Goal: Task Accomplishment & Management: Use online tool/utility

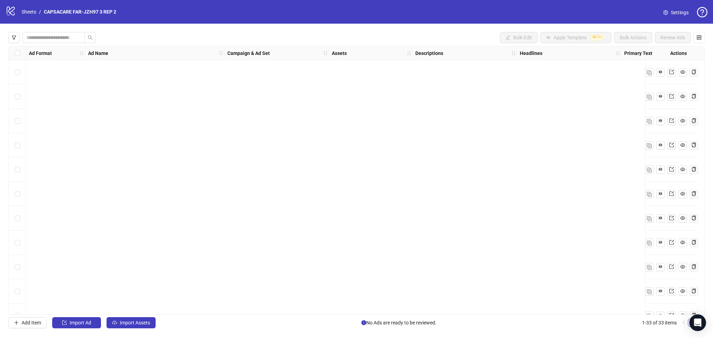
scroll to position [552, 0]
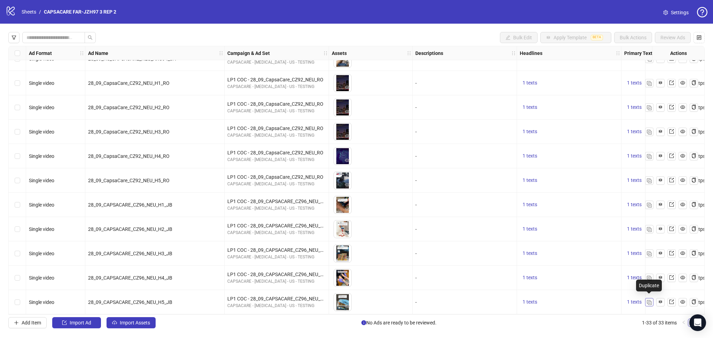
click at [648, 299] on span "button" at bounding box center [649, 302] width 5 height 6
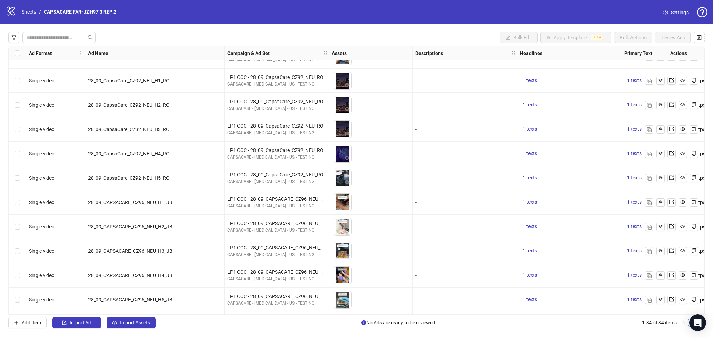
scroll to position [577, 0]
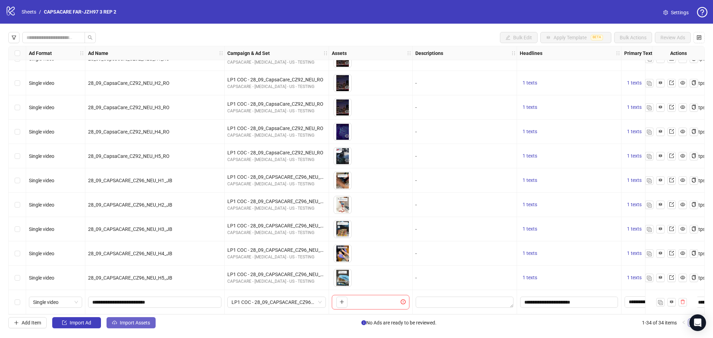
click at [136, 326] on button "Import Assets" at bounding box center [131, 323] width 49 height 11
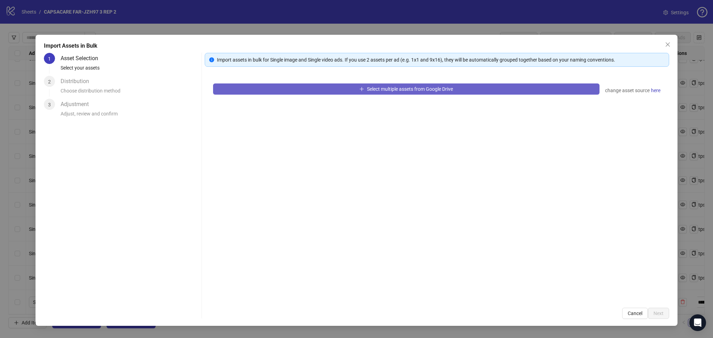
click at [253, 86] on button "Select multiple assets from Google Drive" at bounding box center [406, 89] width 386 height 11
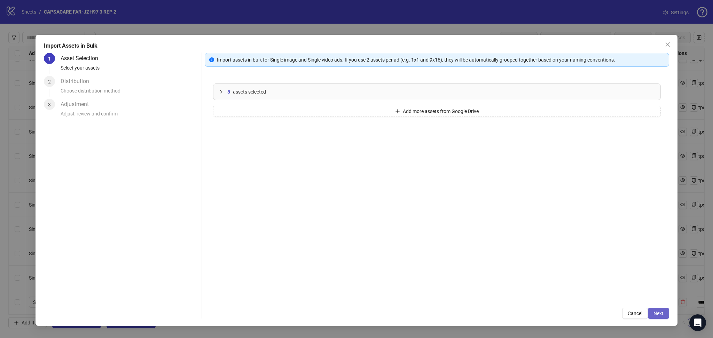
click at [650, 316] on button "Next" at bounding box center [658, 313] width 21 height 11
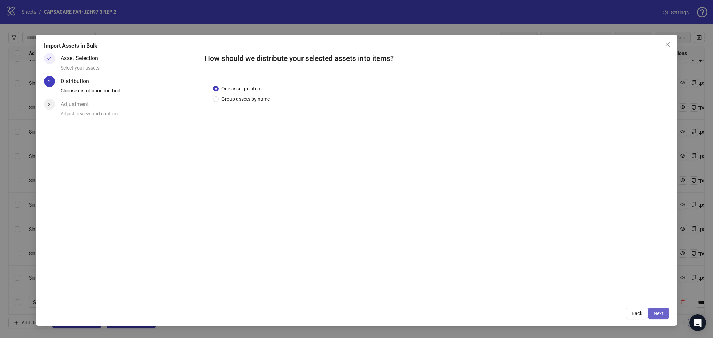
click at [660, 317] on button "Next" at bounding box center [658, 313] width 21 height 11
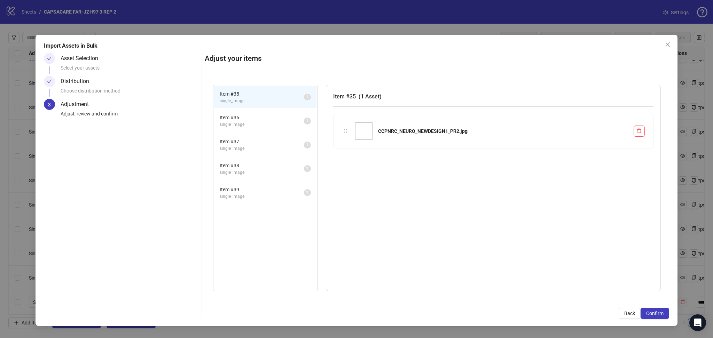
click at [660, 317] on button "Confirm" at bounding box center [655, 313] width 29 height 11
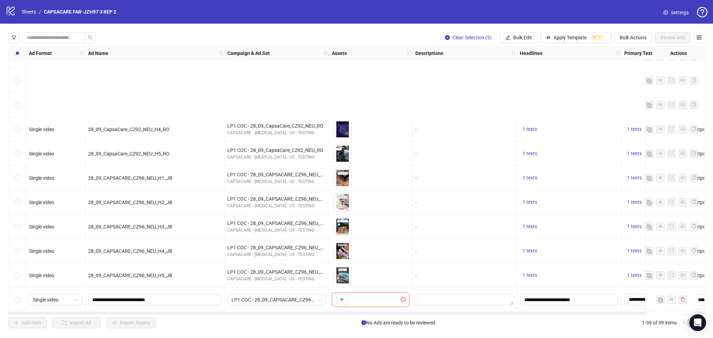
scroll to position [698, 0]
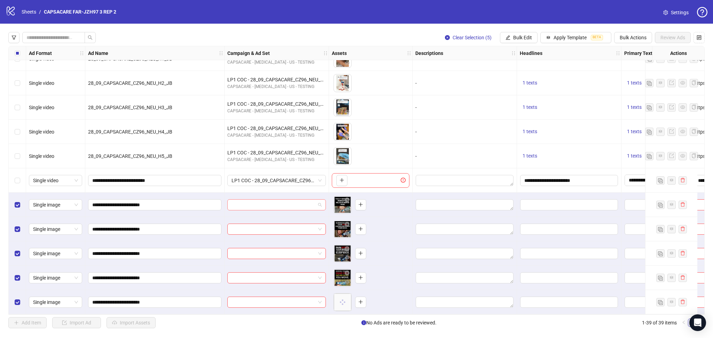
click at [264, 200] on input "search" at bounding box center [274, 205] width 84 height 10
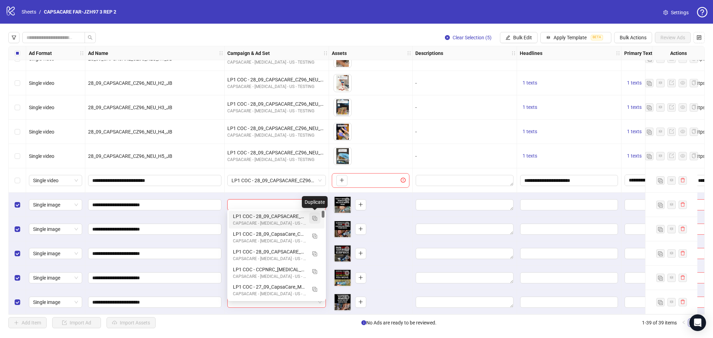
click at [315, 216] on span "button" at bounding box center [314, 219] width 5 height 6
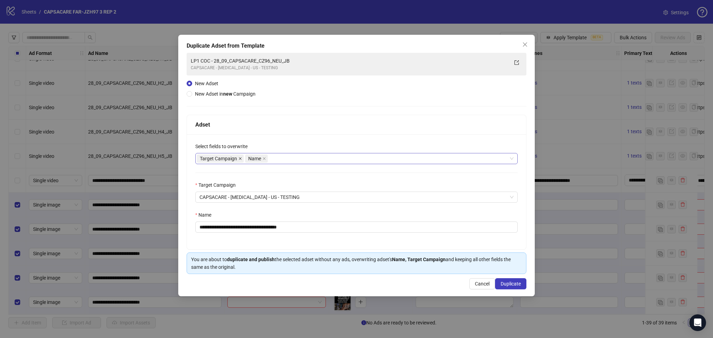
click at [240, 158] on icon "close" at bounding box center [239, 158] width 3 height 3
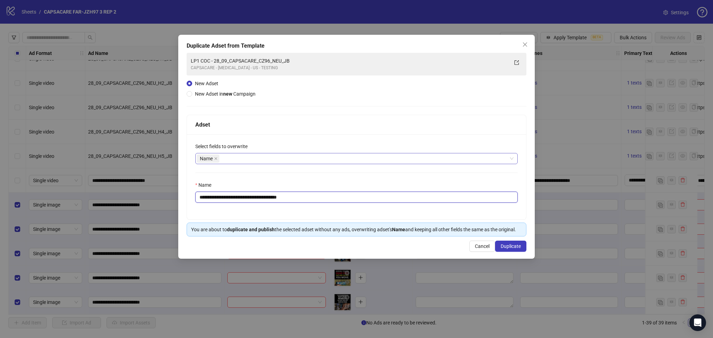
drag, startPoint x: 223, startPoint y: 197, endPoint x: 385, endPoint y: 195, distance: 162.3
click at [385, 195] on input "**********" at bounding box center [356, 197] width 322 height 11
paste input "text"
type input "**********"
click at [520, 245] on span "Duplicate" at bounding box center [511, 247] width 20 height 6
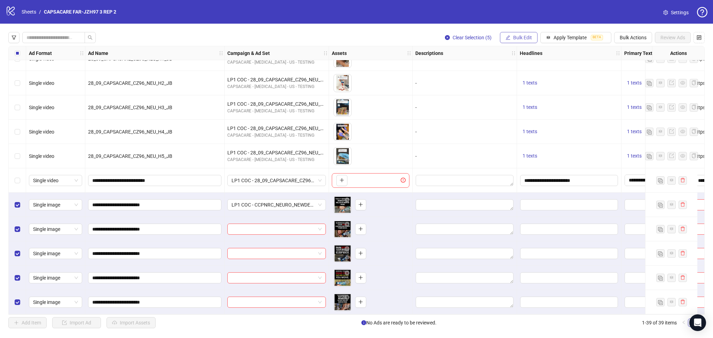
click at [509, 38] on button "Bulk Edit" at bounding box center [519, 37] width 38 height 11
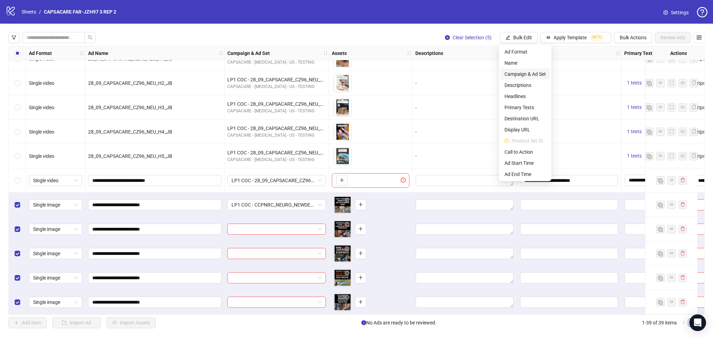
click at [532, 73] on span "Campaign & Ad Set" at bounding box center [524, 74] width 41 height 8
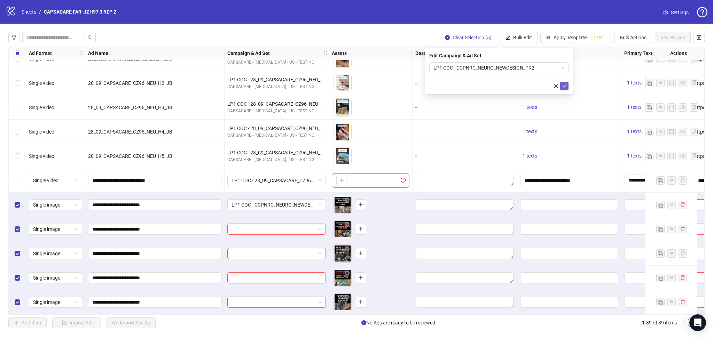
click at [568, 86] on button "submit" at bounding box center [564, 86] width 8 height 8
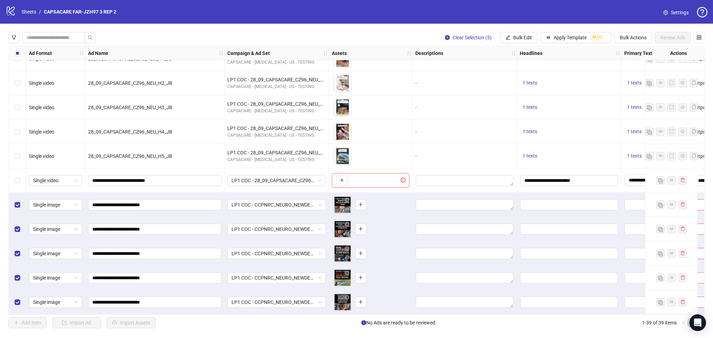
click at [13, 52] on div "Select all rows" at bounding box center [17, 53] width 17 height 14
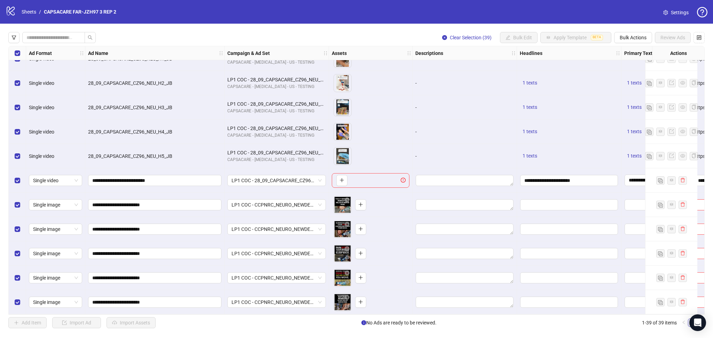
click at [13, 52] on div "Select all rows" at bounding box center [17, 53] width 17 height 14
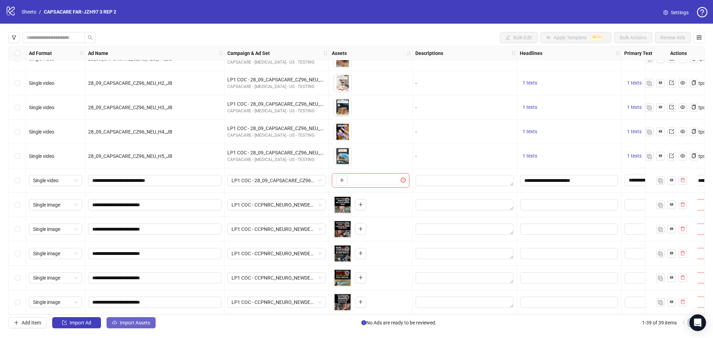
click at [144, 326] on span "Import Assets" at bounding box center [135, 323] width 30 height 6
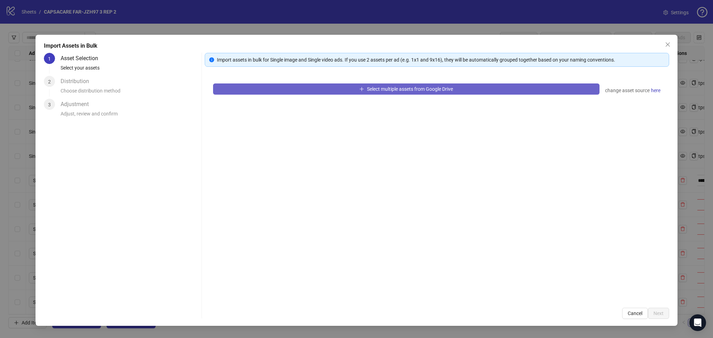
click at [308, 84] on button "Select multiple assets from Google Drive" at bounding box center [406, 89] width 386 height 11
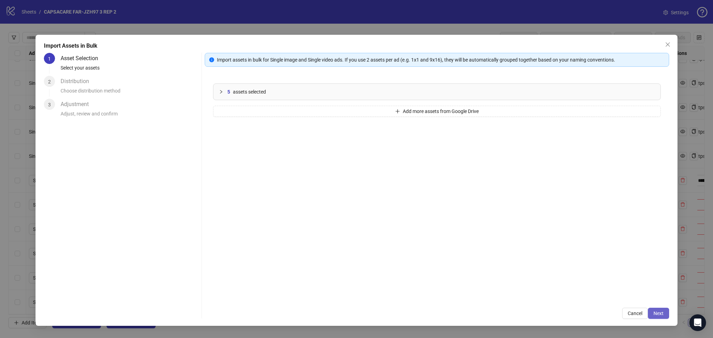
click at [655, 315] on span "Next" at bounding box center [659, 314] width 10 height 6
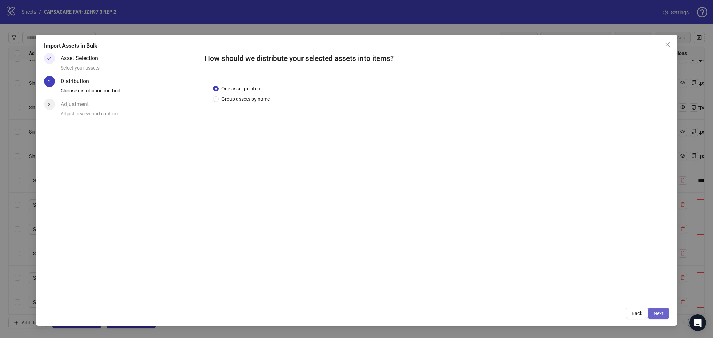
click at [660, 313] on span "Next" at bounding box center [659, 314] width 10 height 6
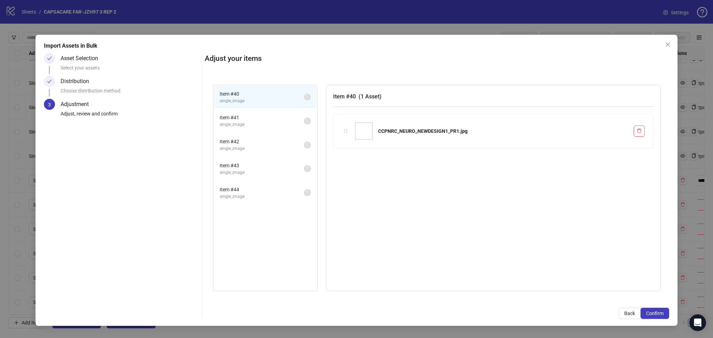
click at [660, 313] on span "Confirm" at bounding box center [654, 314] width 17 height 6
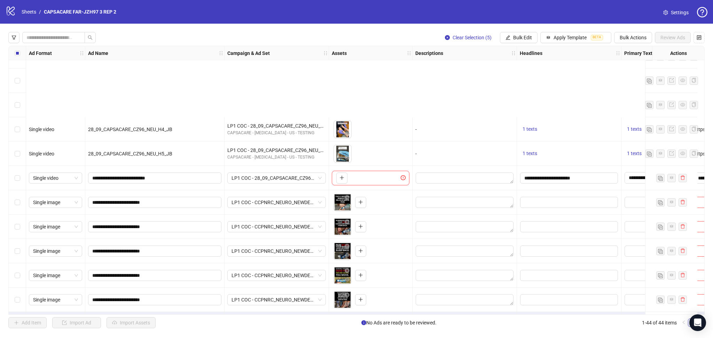
scroll to position [820, 0]
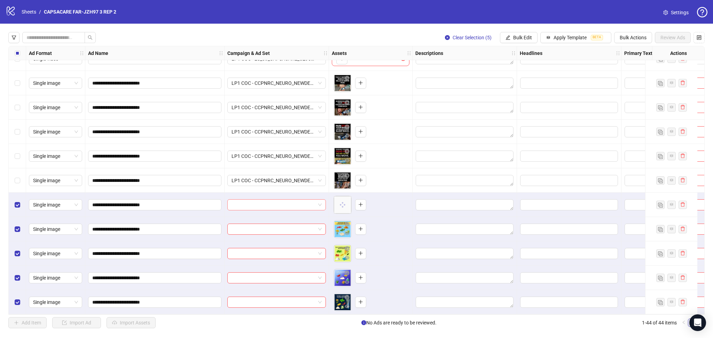
click at [245, 200] on input "search" at bounding box center [274, 205] width 84 height 10
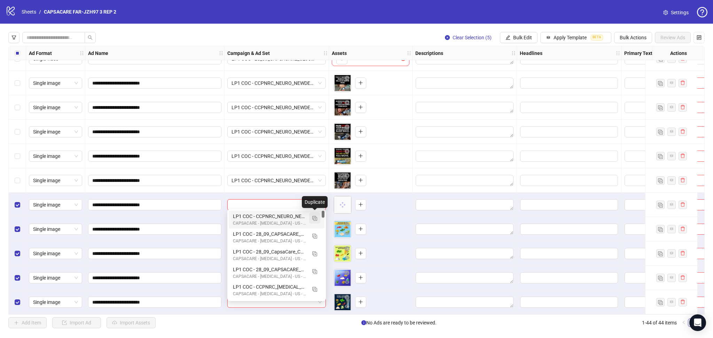
click at [316, 216] on img "button" at bounding box center [314, 218] width 5 height 5
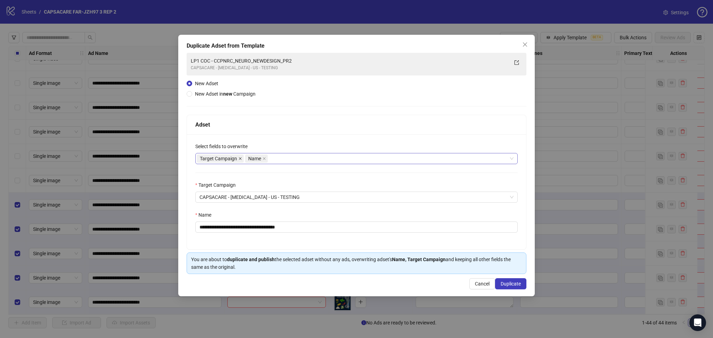
click at [240, 159] on icon "close" at bounding box center [239, 158] width 3 height 3
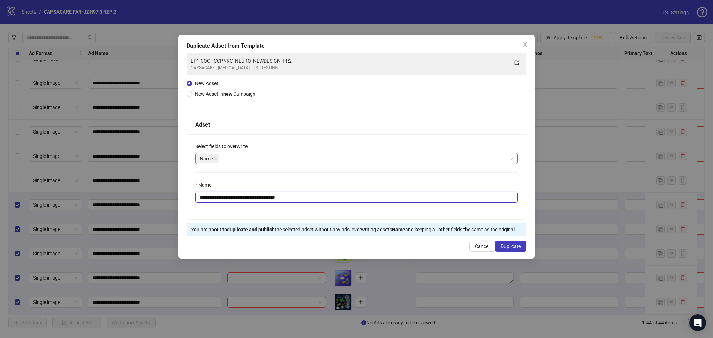
drag, startPoint x: 223, startPoint y: 197, endPoint x: 396, endPoint y: 211, distance: 172.9
click at [375, 203] on input "**********" at bounding box center [356, 197] width 322 height 11
paste input "text"
type input "**********"
click at [513, 248] on span "Duplicate" at bounding box center [511, 247] width 20 height 6
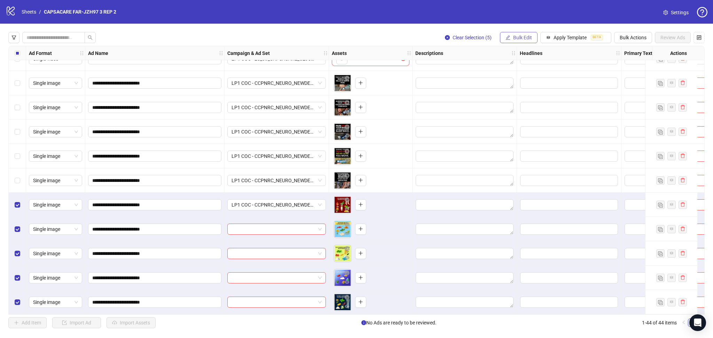
click at [518, 38] on span "Bulk Edit" at bounding box center [522, 38] width 19 height 6
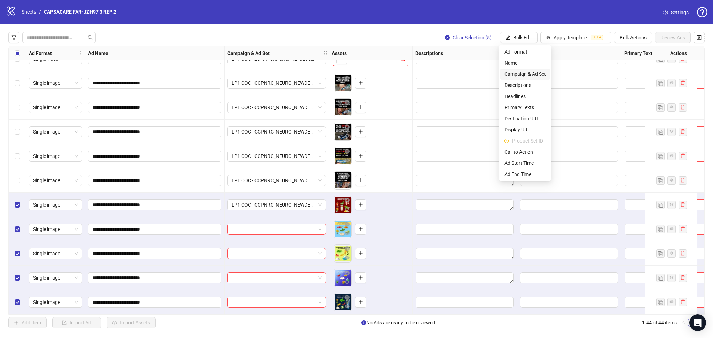
click at [531, 73] on span "Campaign & Ad Set" at bounding box center [524, 74] width 41 height 8
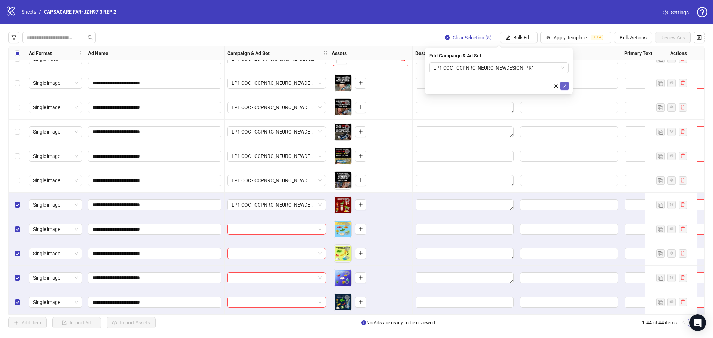
click at [568, 88] on button "submit" at bounding box center [564, 86] width 8 height 8
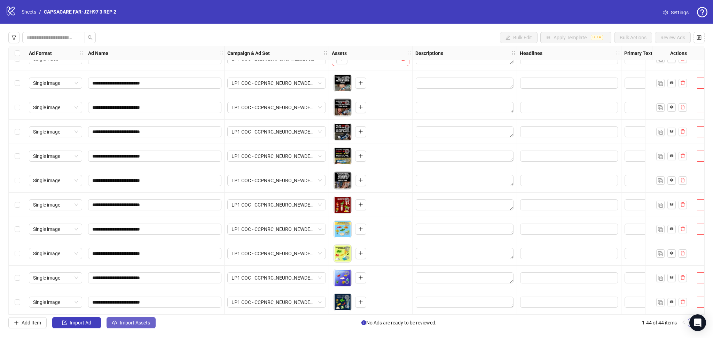
click at [131, 320] on button "Import Assets" at bounding box center [131, 323] width 49 height 11
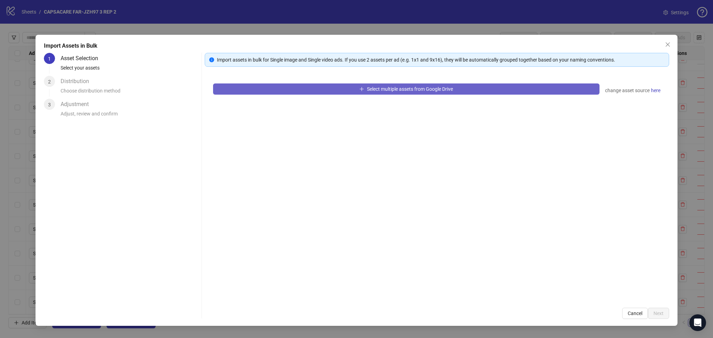
click at [297, 89] on button "Select multiple assets from Google Drive" at bounding box center [406, 89] width 386 height 11
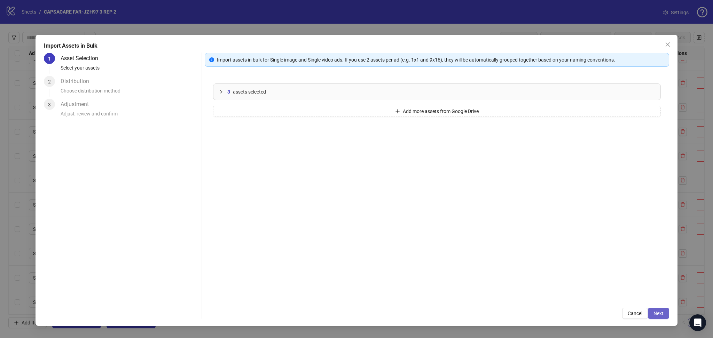
click at [663, 316] on span "Next" at bounding box center [659, 314] width 10 height 6
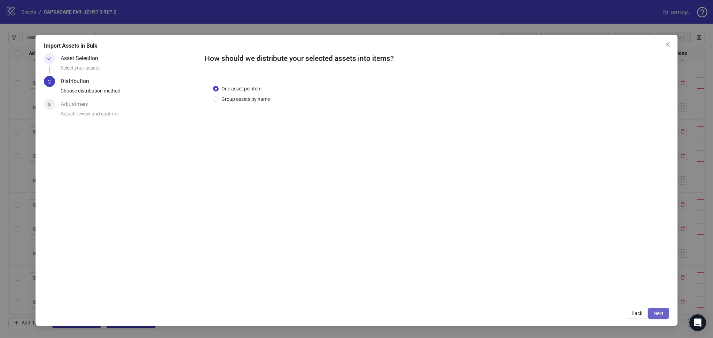
click at [664, 313] on button "Next" at bounding box center [658, 313] width 21 height 11
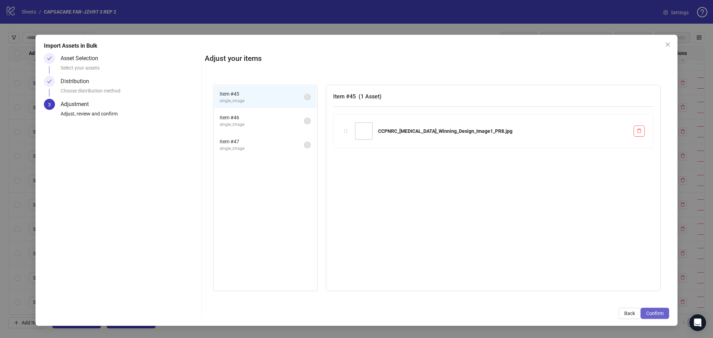
click at [662, 313] on span "Confirm" at bounding box center [654, 314] width 17 height 6
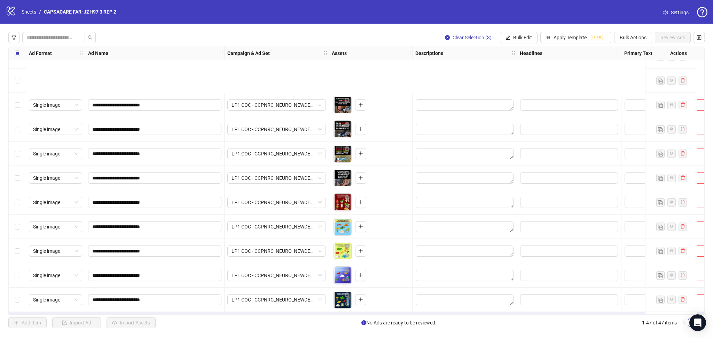
scroll to position [893, 0]
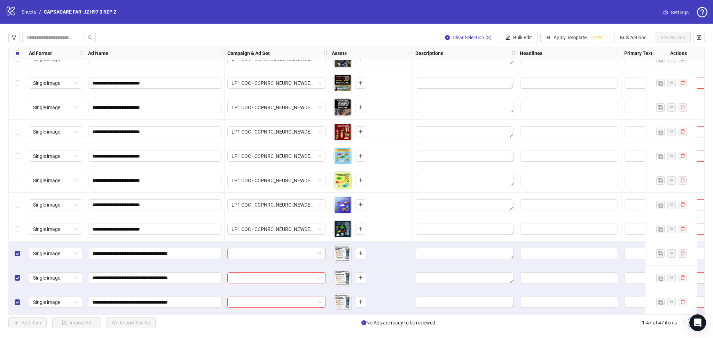
click at [247, 249] on input "search" at bounding box center [274, 254] width 84 height 10
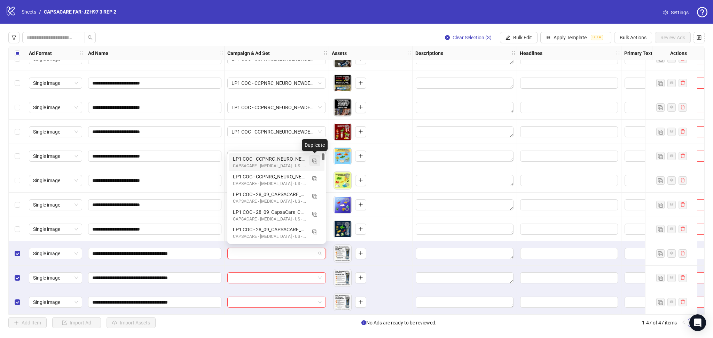
click at [318, 159] on button "button" at bounding box center [314, 160] width 11 height 11
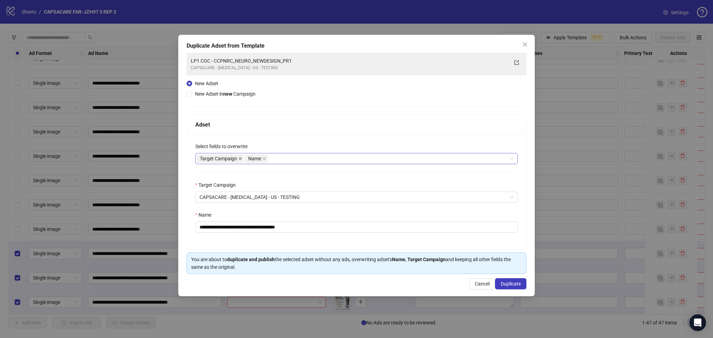
click at [241, 157] on icon "close" at bounding box center [239, 158] width 3 height 3
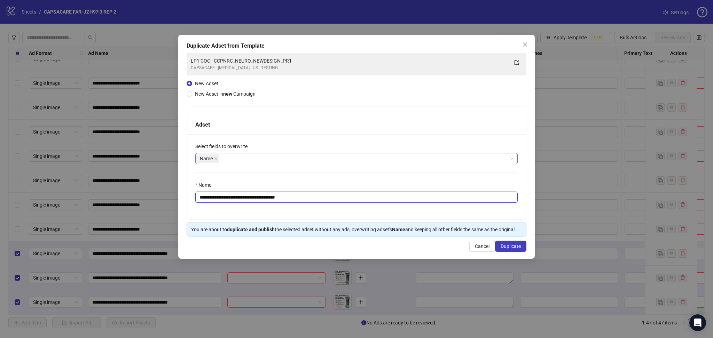
drag, startPoint x: 222, startPoint y: 198, endPoint x: 392, endPoint y: 203, distance: 169.6
click at [382, 198] on input "**********" at bounding box center [356, 197] width 322 height 11
paste input "*********"
type input "**********"
click at [513, 248] on span "Duplicate" at bounding box center [511, 247] width 20 height 6
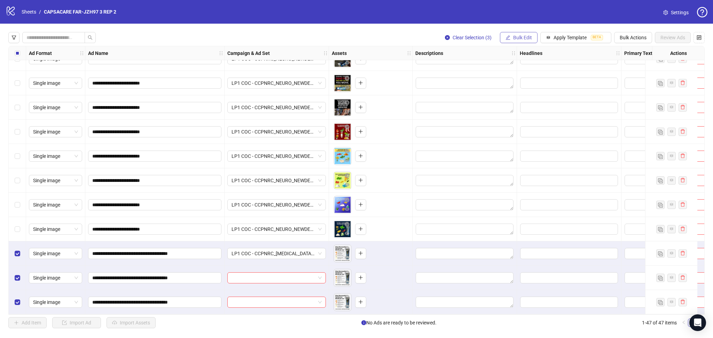
click at [521, 39] on span "Bulk Edit" at bounding box center [522, 38] width 19 height 6
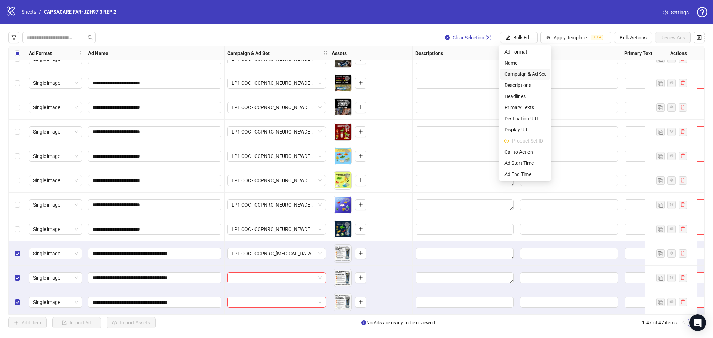
click at [539, 74] on span "Campaign & Ad Set" at bounding box center [524, 74] width 41 height 8
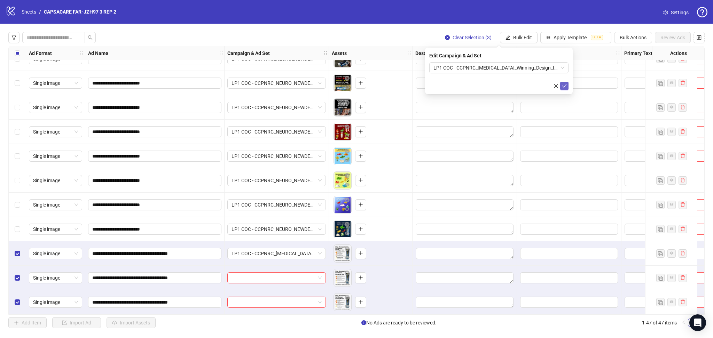
click at [566, 86] on icon "check" at bounding box center [564, 86] width 5 height 5
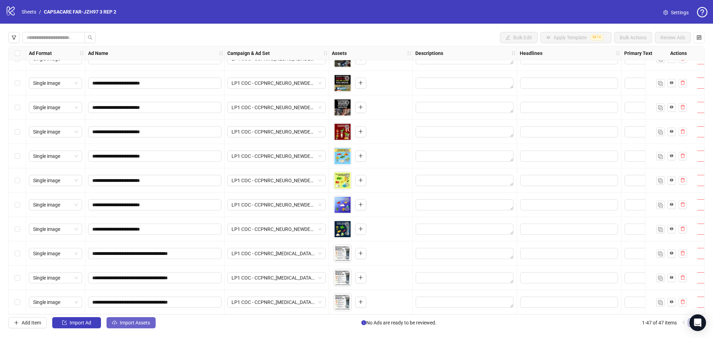
click at [133, 325] on span "Import Assets" at bounding box center [135, 323] width 30 height 6
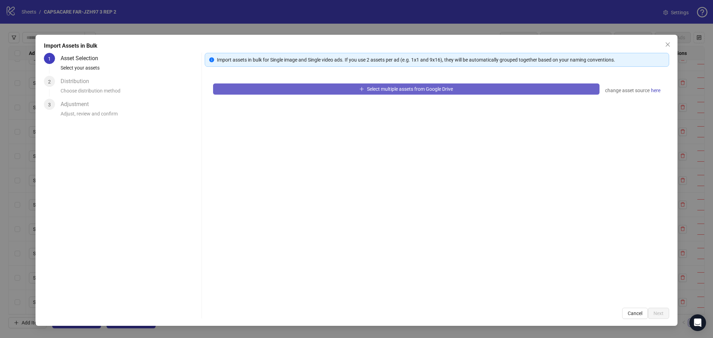
click at [281, 88] on button "Select multiple assets from Google Drive" at bounding box center [406, 89] width 386 height 11
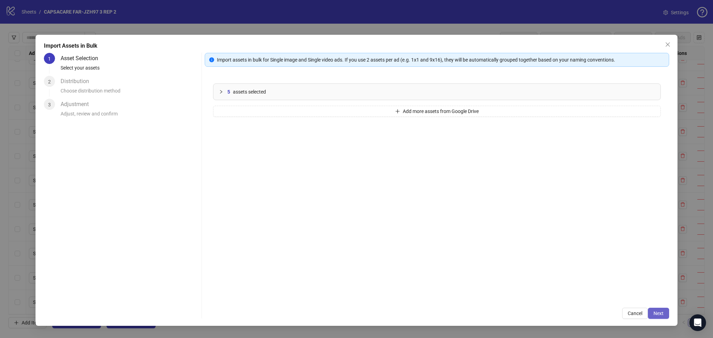
click at [658, 317] on button "Next" at bounding box center [658, 313] width 21 height 11
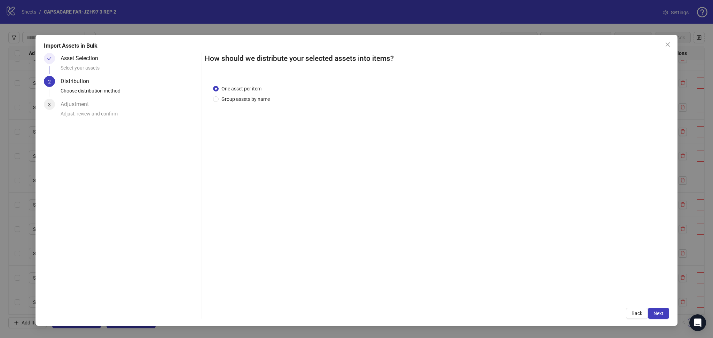
click at [658, 313] on span "Next" at bounding box center [659, 314] width 10 height 6
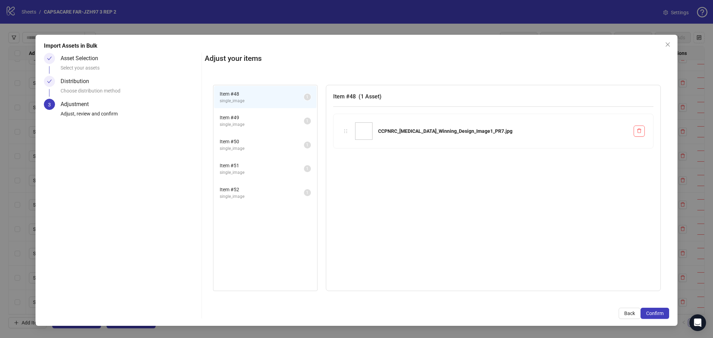
click at [658, 313] on span "Confirm" at bounding box center [654, 314] width 17 height 6
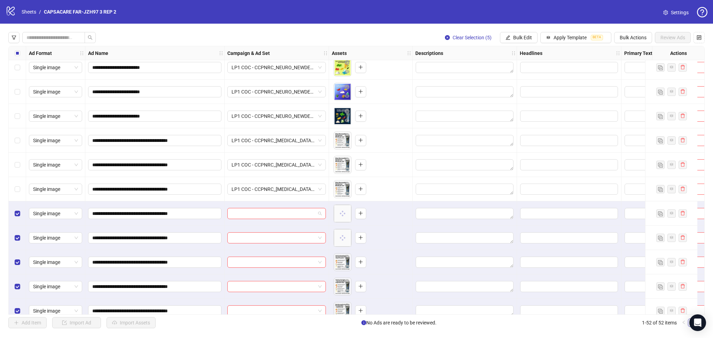
click at [253, 209] on input "search" at bounding box center [274, 214] width 84 height 10
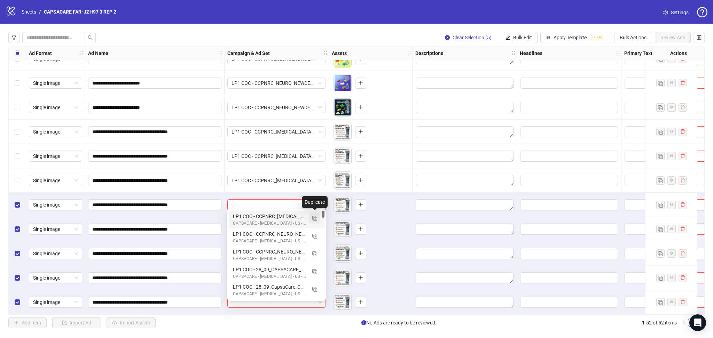
click at [314, 218] on img "button" at bounding box center [314, 218] width 5 height 5
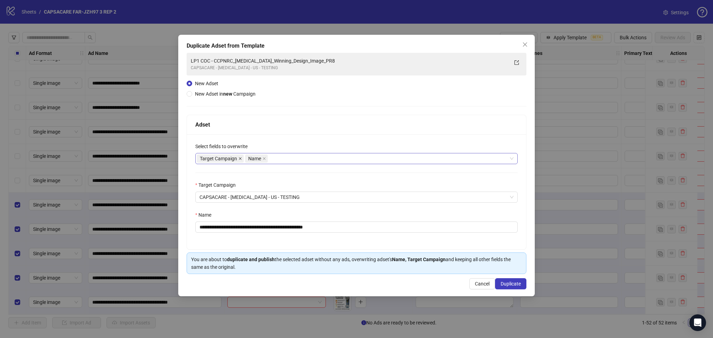
click at [240, 158] on icon "close" at bounding box center [240, 158] width 3 height 3
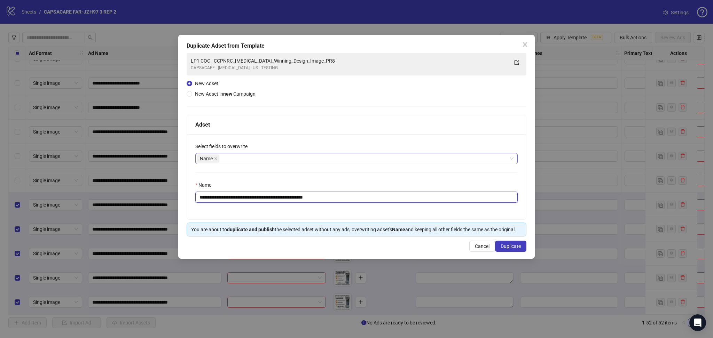
drag, startPoint x: 222, startPoint y: 196, endPoint x: 447, endPoint y: 209, distance: 225.6
click at [438, 205] on div "**********" at bounding box center [356, 176] width 339 height 85
paste input "text"
type input "**********"
click at [519, 246] on span "Duplicate" at bounding box center [511, 247] width 20 height 6
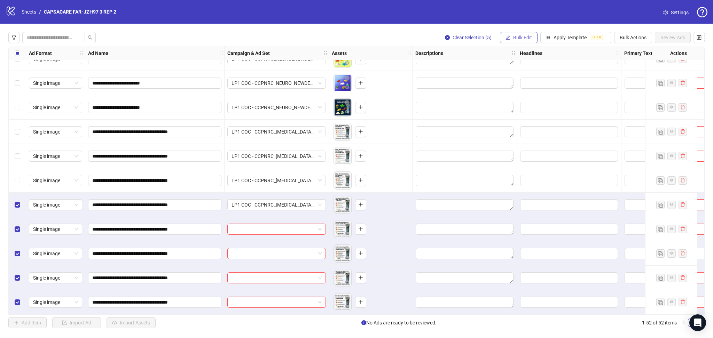
click at [524, 36] on span "Bulk Edit" at bounding box center [522, 38] width 19 height 6
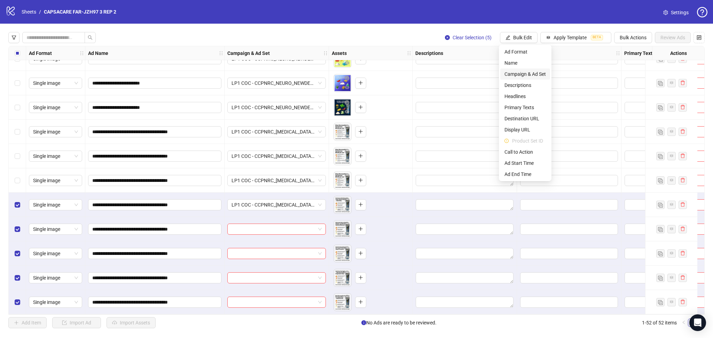
click at [534, 74] on span "Campaign & Ad Set" at bounding box center [524, 74] width 41 height 8
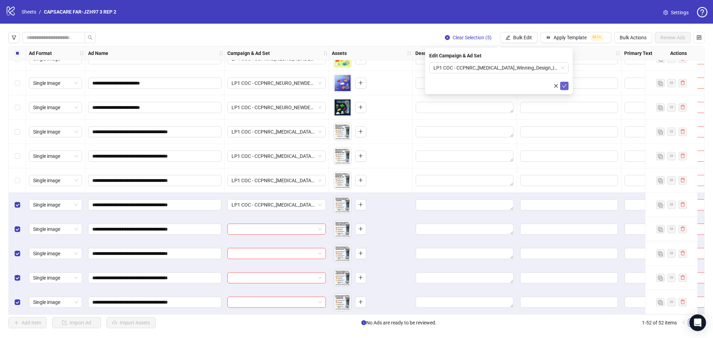
click at [566, 89] on button "submit" at bounding box center [564, 86] width 8 height 8
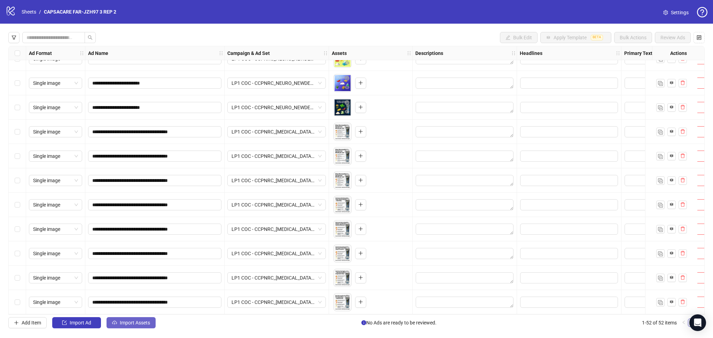
click at [139, 321] on span "Import Assets" at bounding box center [135, 323] width 30 height 6
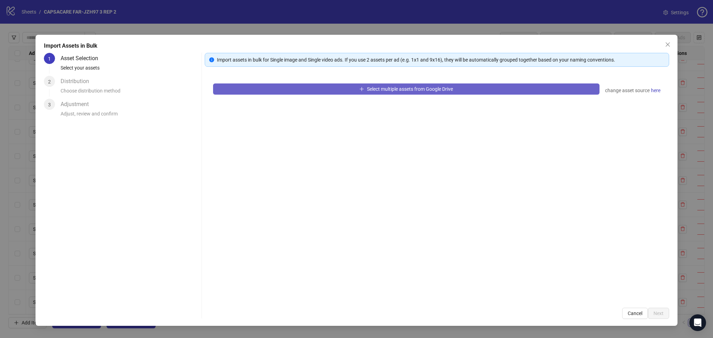
click at [286, 92] on button "Select multiple assets from Google Drive" at bounding box center [406, 89] width 386 height 11
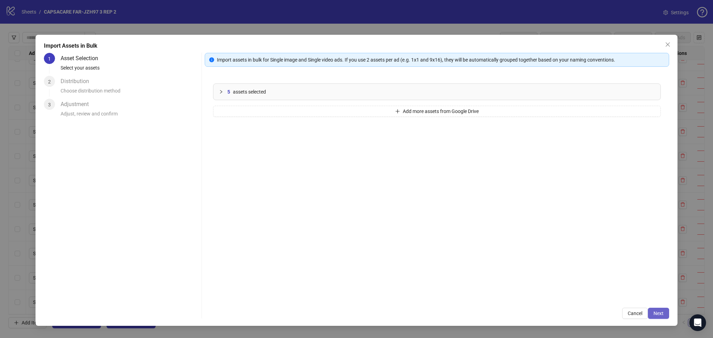
click at [662, 315] on span "Next" at bounding box center [659, 314] width 10 height 6
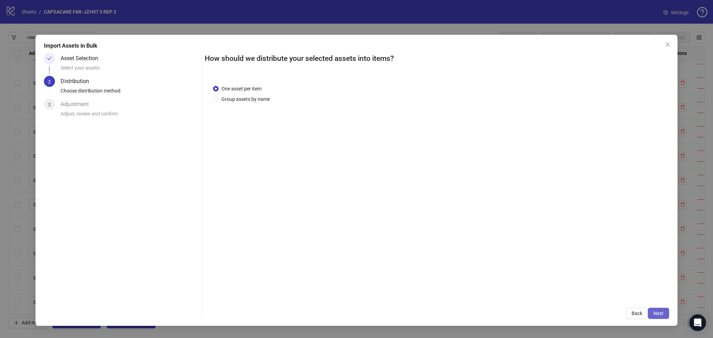
click at [660, 315] on span "Next" at bounding box center [659, 314] width 10 height 6
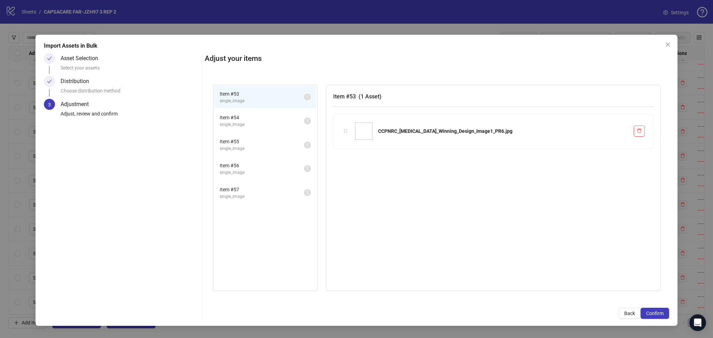
click at [660, 315] on span "Confirm" at bounding box center [654, 314] width 17 height 6
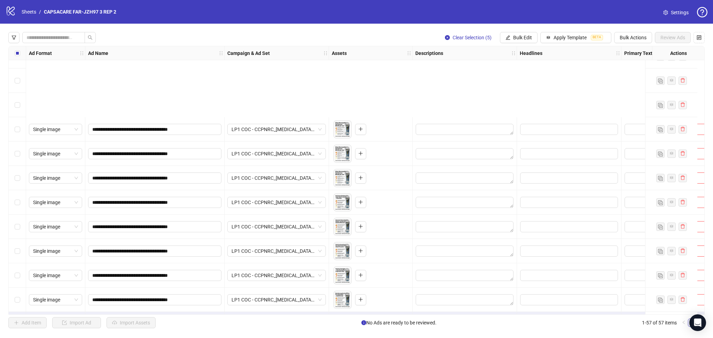
scroll to position [1137, 0]
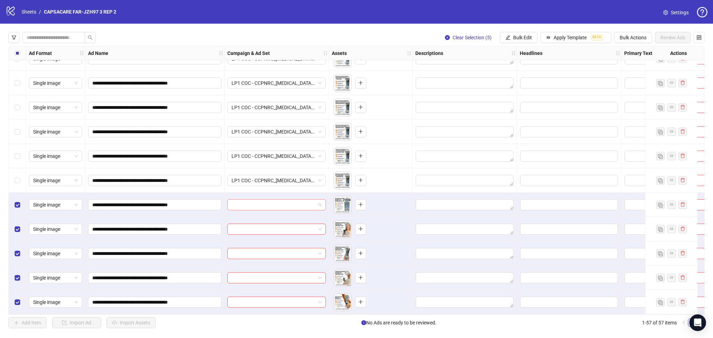
click at [256, 203] on input "search" at bounding box center [274, 205] width 84 height 10
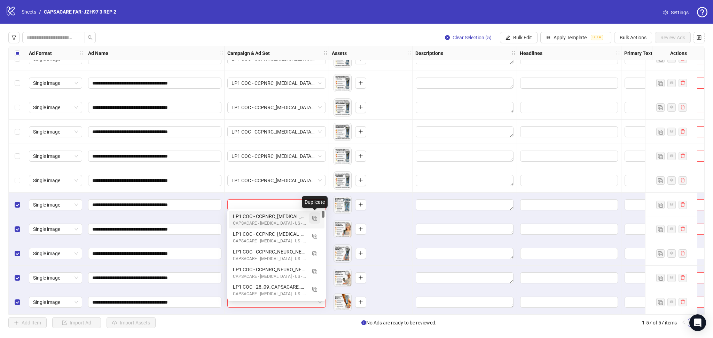
click at [314, 219] on img "button" at bounding box center [314, 218] width 5 height 5
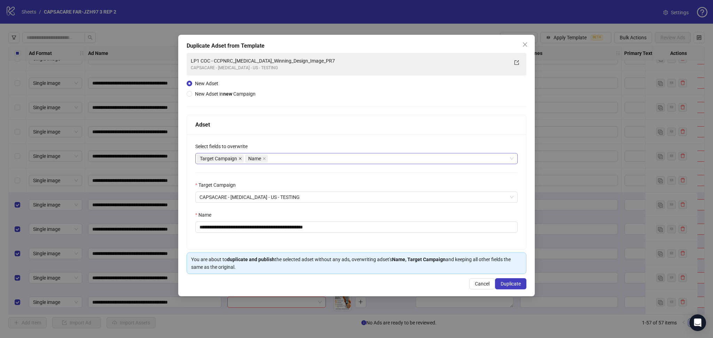
click at [242, 157] on icon "close" at bounding box center [239, 158] width 3 height 3
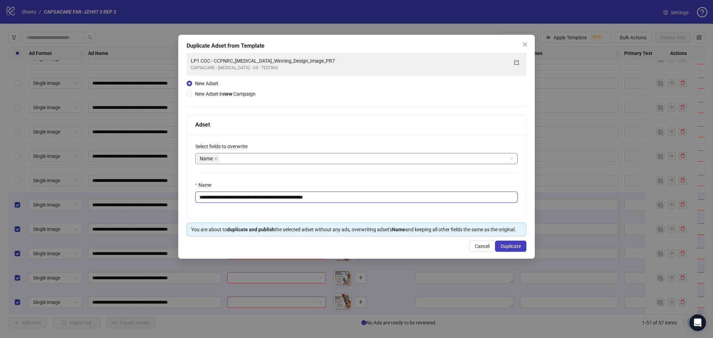
drag, startPoint x: 224, startPoint y: 197, endPoint x: 379, endPoint y: 198, distance: 154.9
click at [379, 198] on input "**********" at bounding box center [356, 197] width 322 height 11
paste input "text"
type input "**********"
click at [522, 247] on button "Duplicate" at bounding box center [510, 246] width 31 height 11
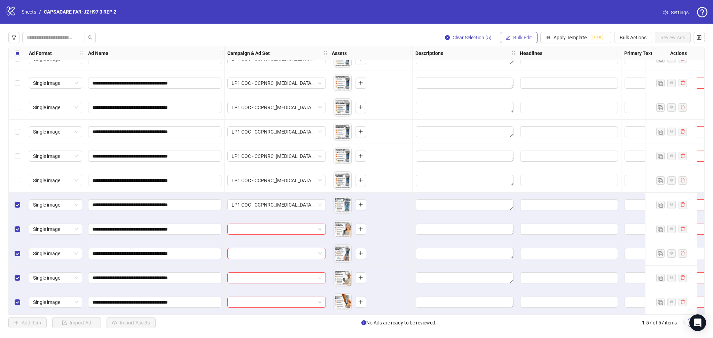
click at [511, 34] on button "Bulk Edit" at bounding box center [519, 37] width 38 height 11
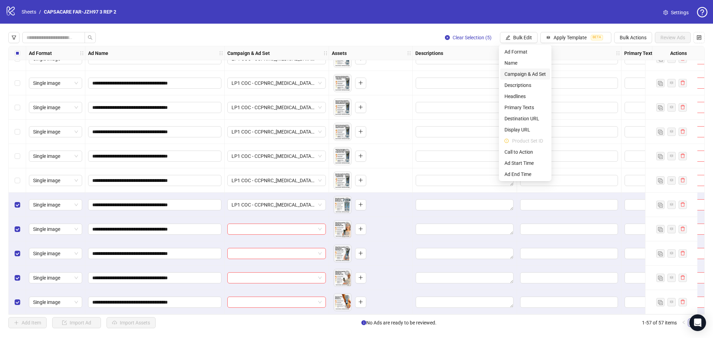
click at [533, 75] on span "Campaign & Ad Set" at bounding box center [524, 74] width 41 height 8
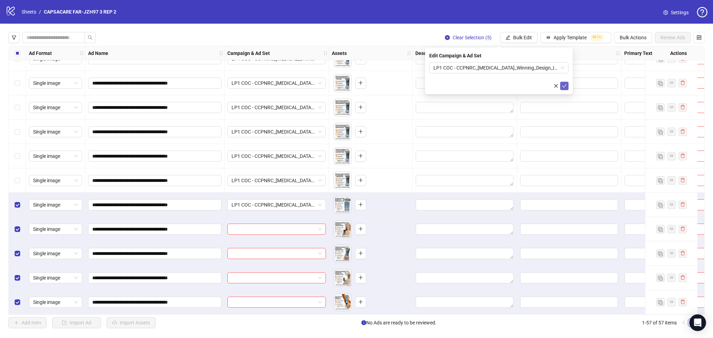
click at [564, 85] on icon "check" at bounding box center [564, 86] width 5 height 5
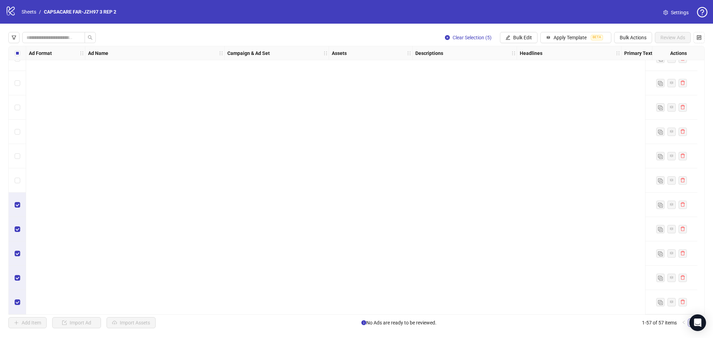
scroll to position [735, 0]
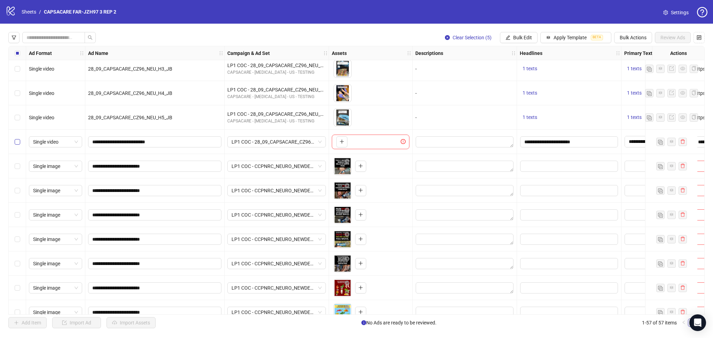
click at [19, 145] on label "Select row 34" at bounding box center [18, 142] width 6 height 8
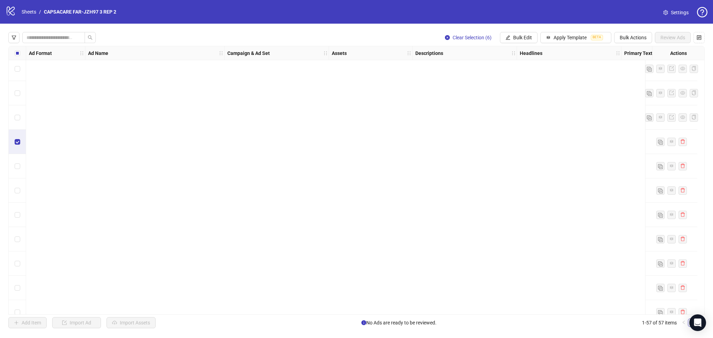
scroll to position [1137, 0]
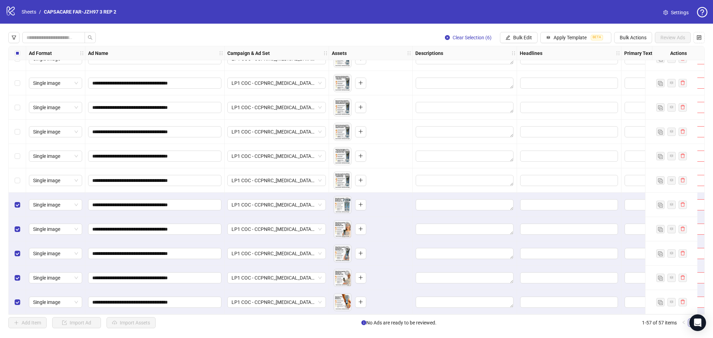
click at [19, 182] on div "Select row 52" at bounding box center [17, 181] width 17 height 24
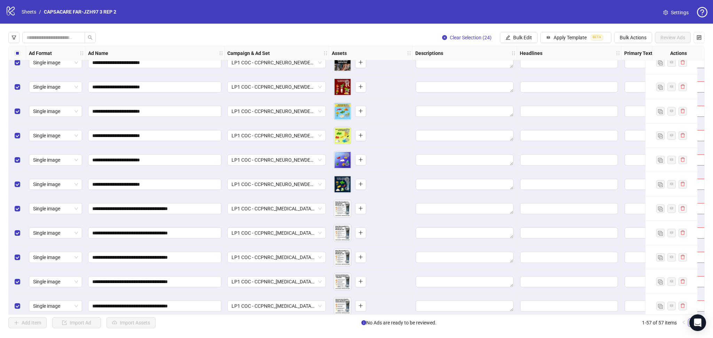
scroll to position [735, 0]
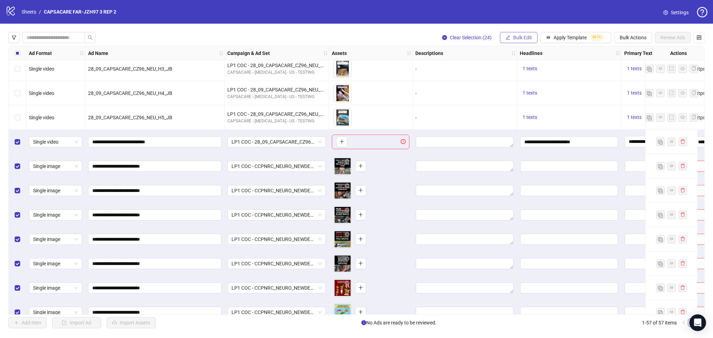
click at [518, 36] on span "Bulk Edit" at bounding box center [522, 38] width 19 height 6
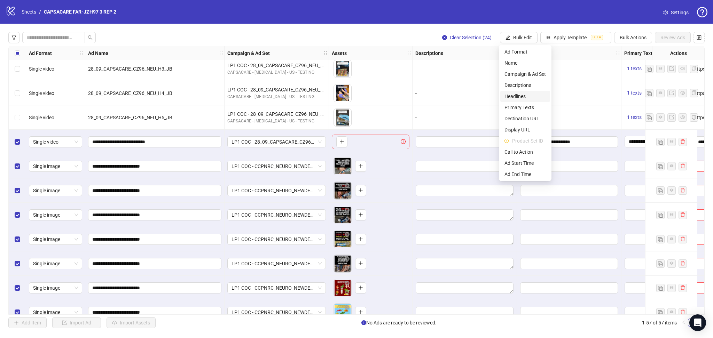
click at [534, 95] on span "Headlines" at bounding box center [524, 97] width 41 height 8
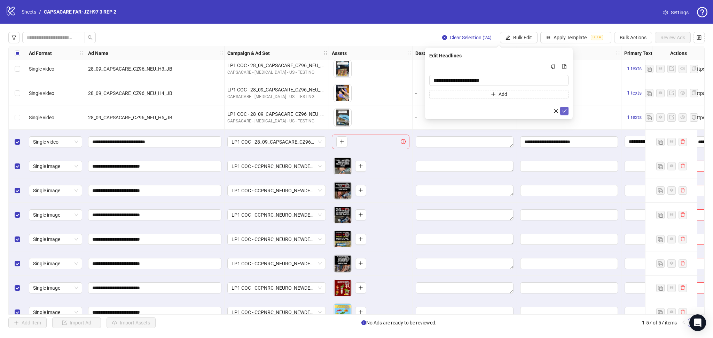
click at [564, 110] on icon "check" at bounding box center [564, 111] width 5 height 5
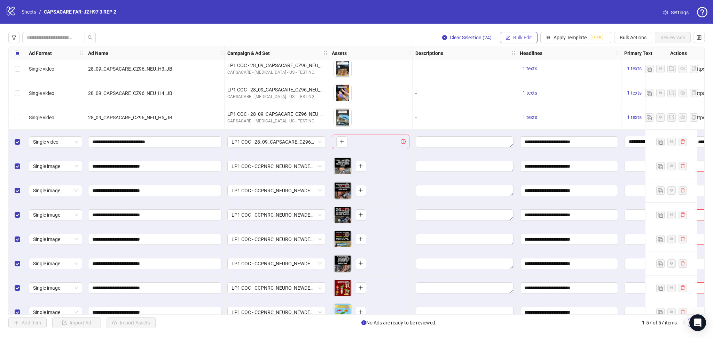
click at [519, 34] on button "Bulk Edit" at bounding box center [519, 37] width 38 height 11
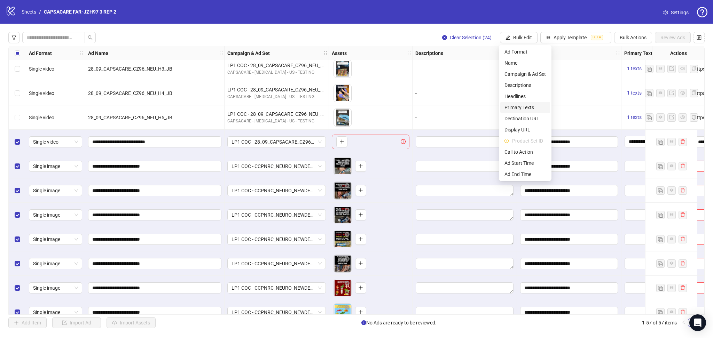
click at [522, 105] on span "Primary Texts" at bounding box center [524, 108] width 41 height 8
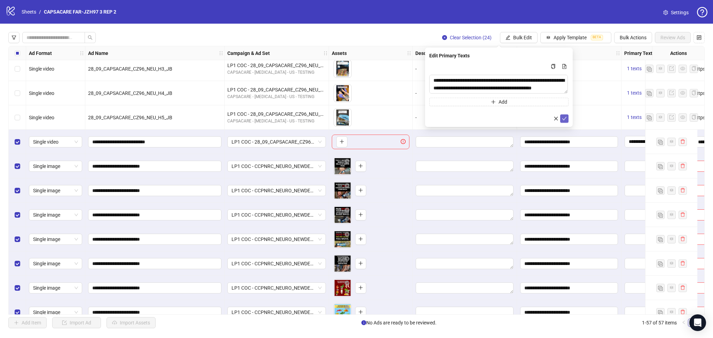
click at [565, 119] on icon "check" at bounding box center [564, 118] width 5 height 5
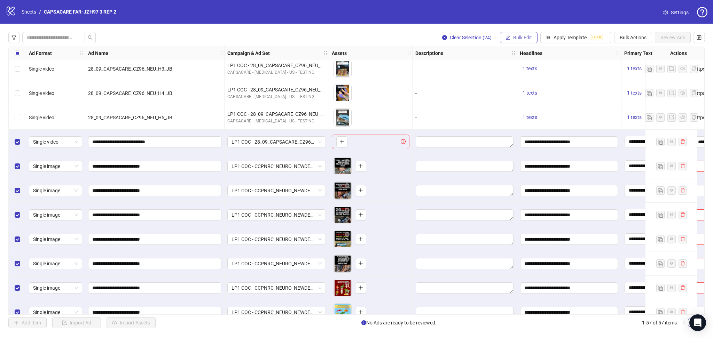
click at [522, 39] on span "Bulk Edit" at bounding box center [522, 38] width 19 height 6
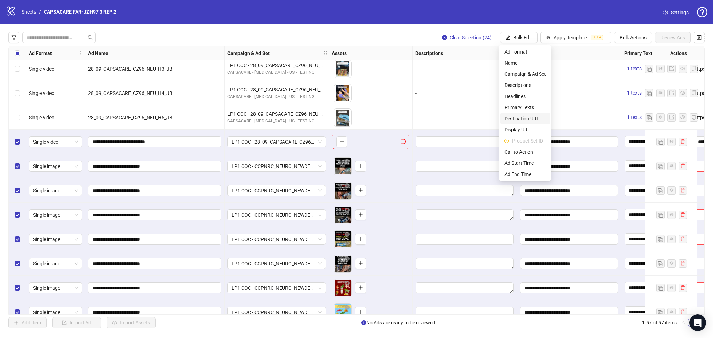
click at [523, 119] on span "Destination URL" at bounding box center [524, 119] width 41 height 8
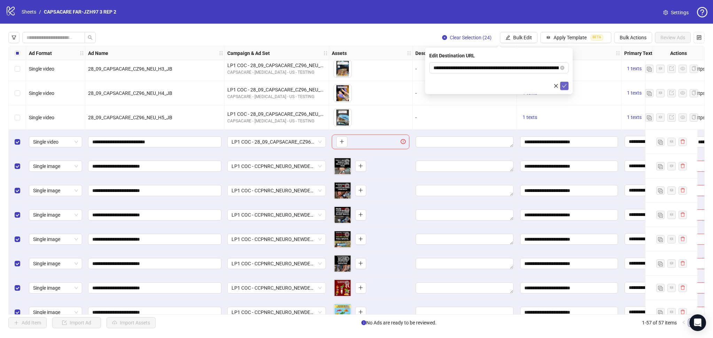
click at [563, 88] on icon "check" at bounding box center [564, 86] width 5 height 5
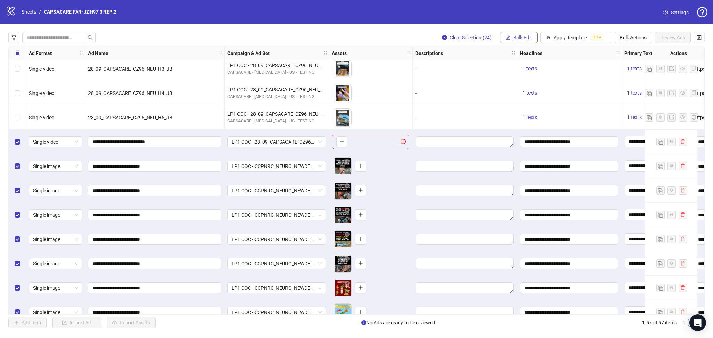
click at [517, 38] on span "Bulk Edit" at bounding box center [522, 38] width 19 height 6
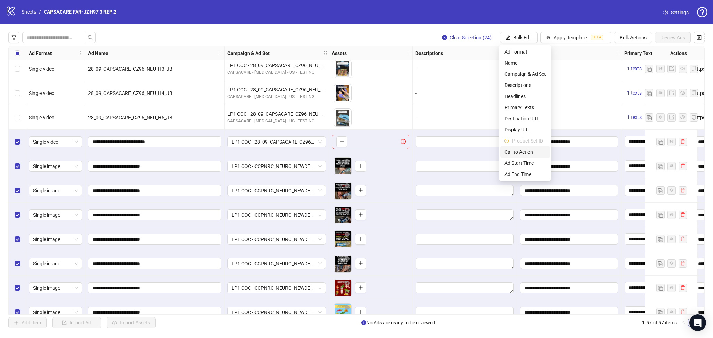
click at [519, 151] on span "Call to Action" at bounding box center [524, 152] width 41 height 8
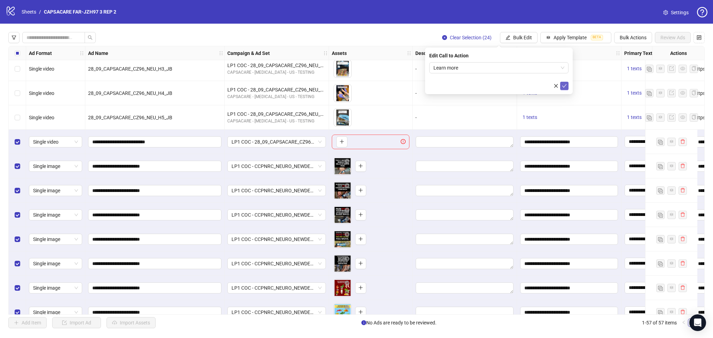
click at [562, 84] on icon "check" at bounding box center [564, 86] width 5 height 5
click at [14, 144] on div "Select row 34" at bounding box center [17, 142] width 17 height 24
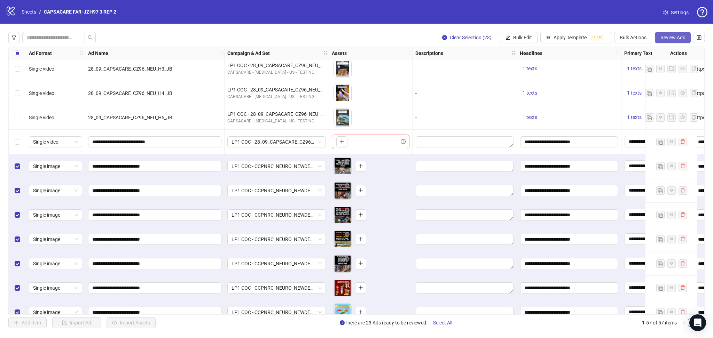
click at [668, 38] on span "Review Ads" at bounding box center [672, 38] width 25 height 6
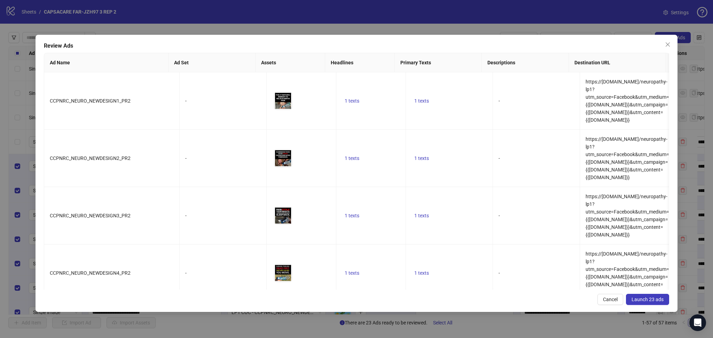
drag, startPoint x: 645, startPoint y: 303, endPoint x: 643, endPoint y: 310, distance: 6.5
click at [644, 304] on button "Launch 23 ads" at bounding box center [647, 299] width 43 height 11
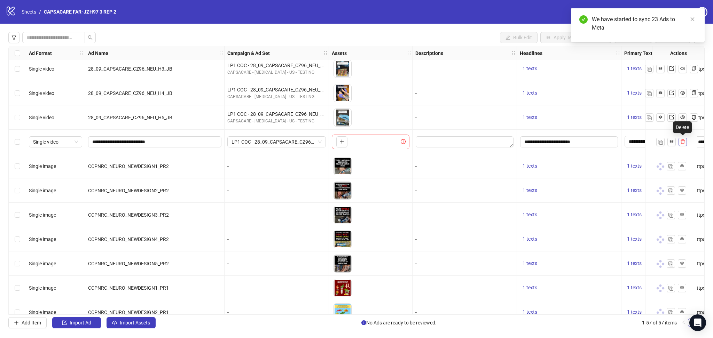
click at [683, 140] on icon "delete" at bounding box center [683, 142] width 4 height 5
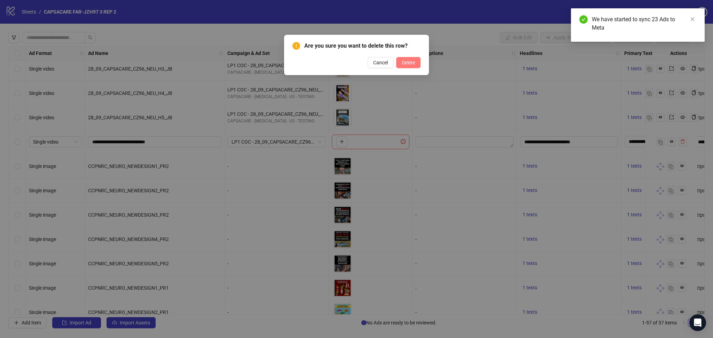
click at [407, 64] on span "Delete" at bounding box center [408, 63] width 13 height 6
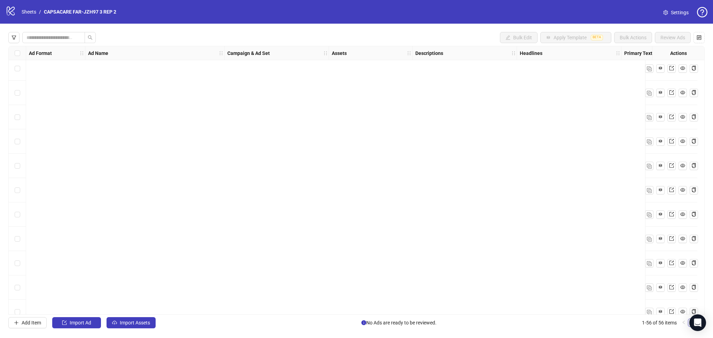
scroll to position [1113, 0]
